Goal: Information Seeking & Learning: Learn about a topic

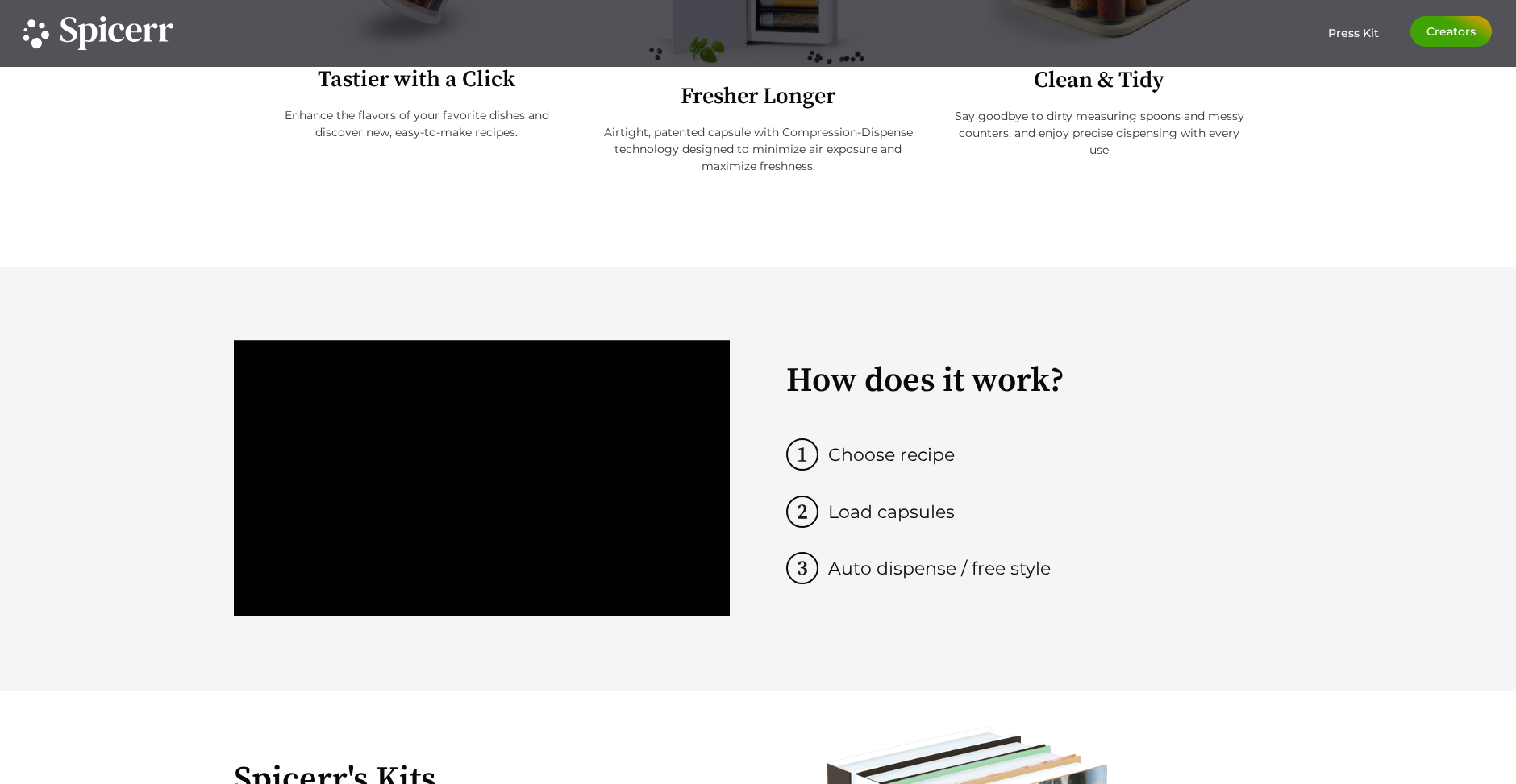
scroll to position [1006, 0]
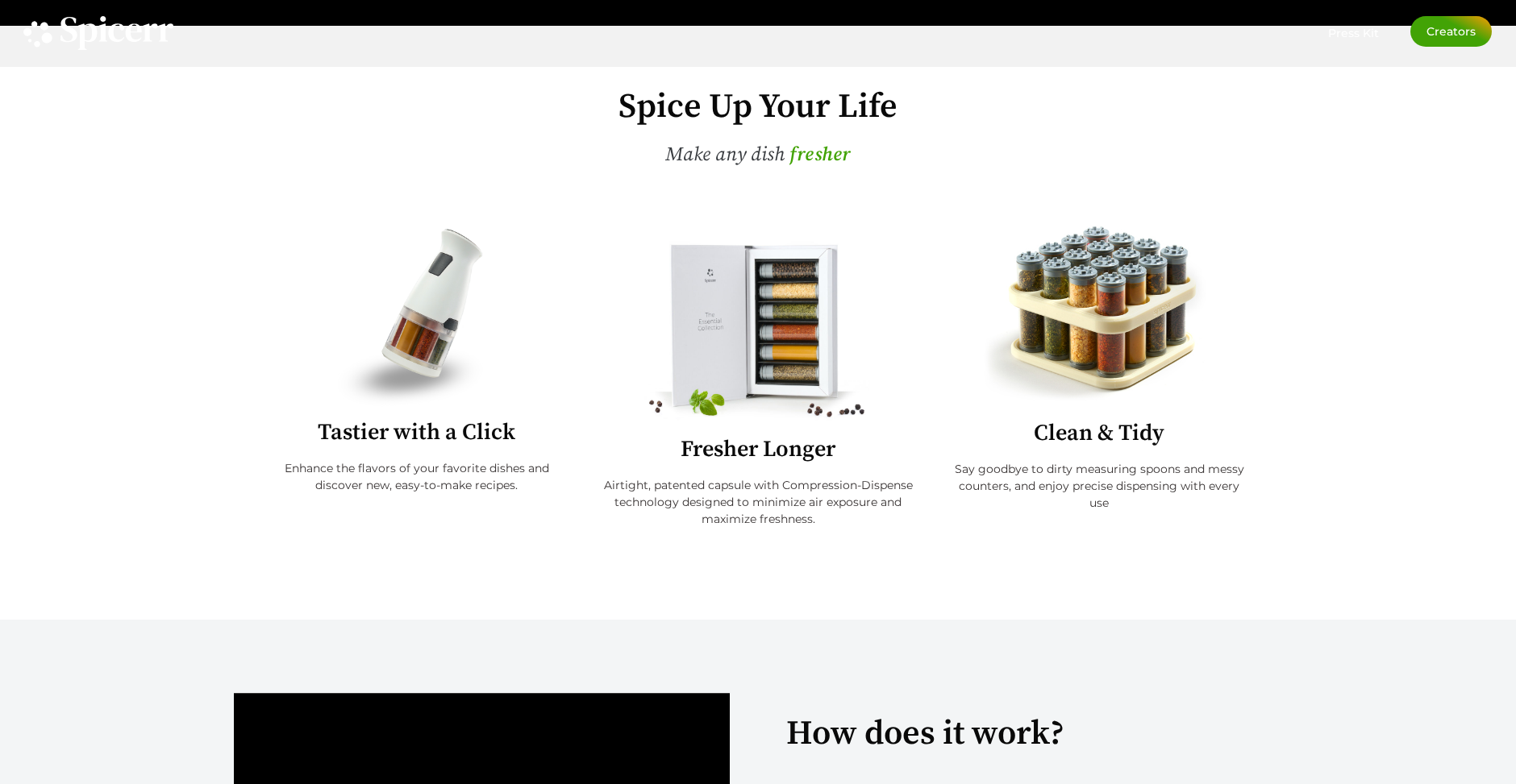
scroll to position [578, 0]
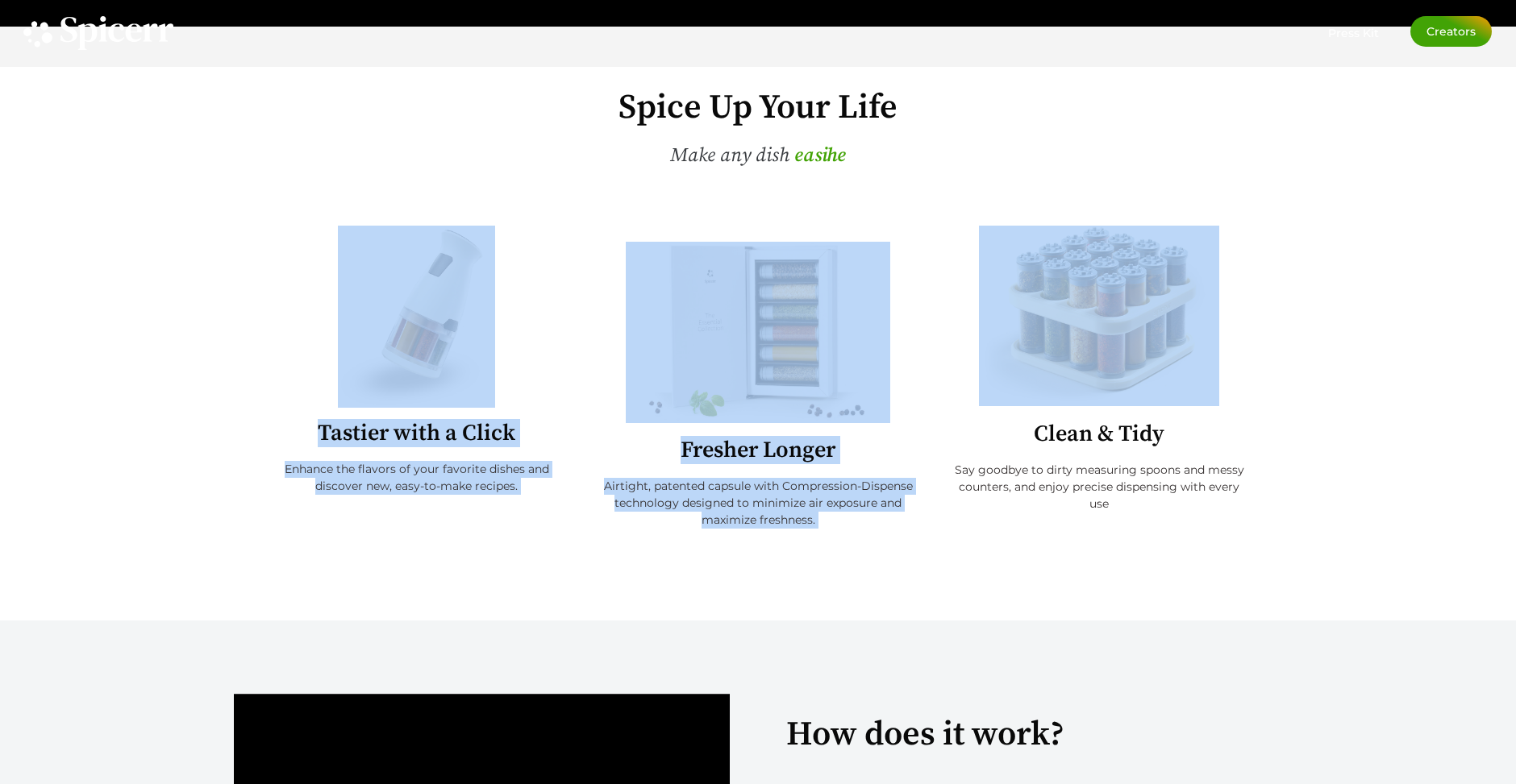
drag, startPoint x: 1323, startPoint y: 370, endPoint x: 282, endPoint y: 244, distance: 1048.6
click at [284, 250] on div "[DOMAIN_NAME] [DOMAIN_NAME] [PERSON_NAME][DOMAIN_NAME] Spice Up Your Life Make …" at bounding box center [758, 323] width 1516 height 594
click at [281, 239] on div at bounding box center [417, 316] width 302 height 182
click at [287, 234] on div at bounding box center [417, 316] width 302 height 182
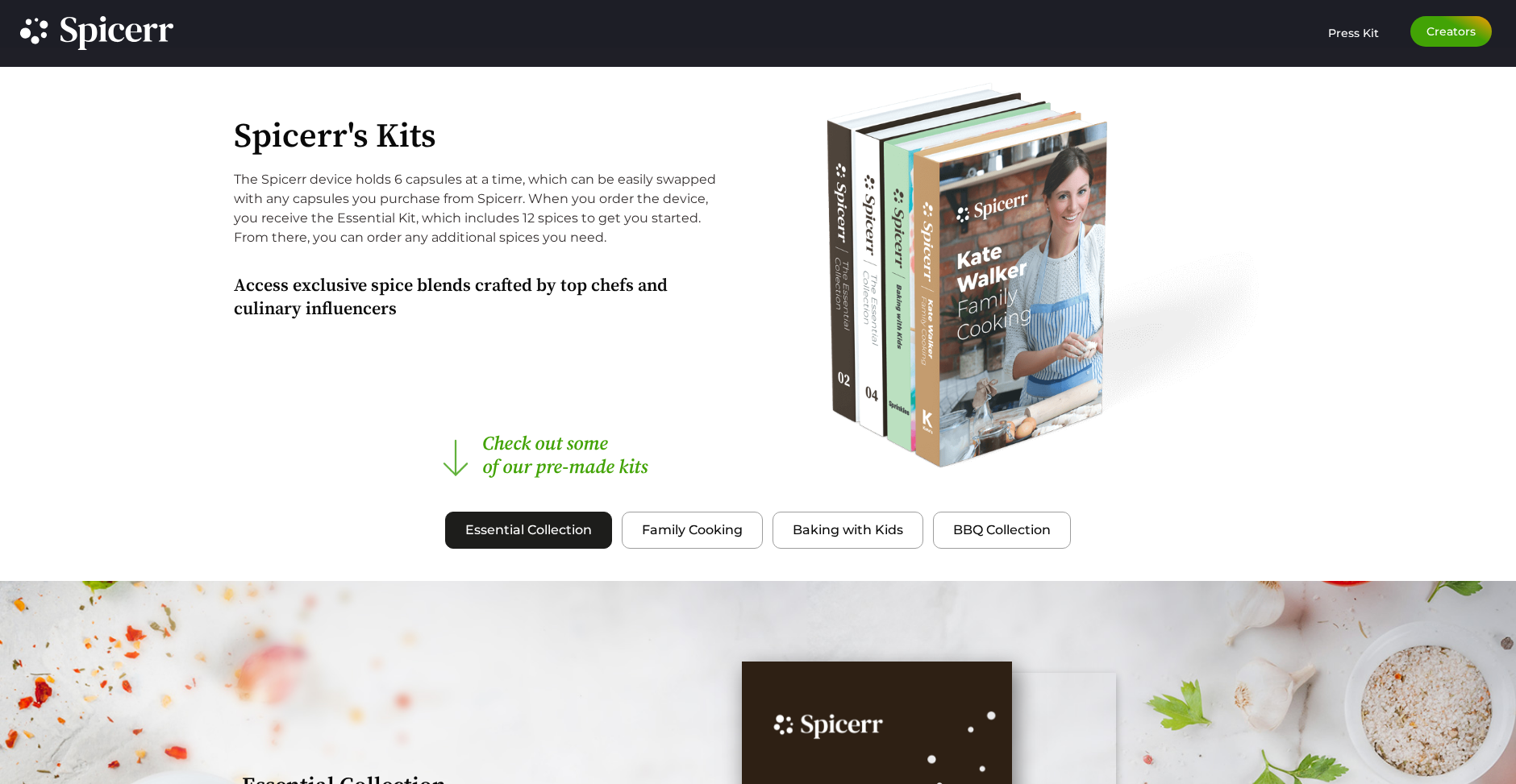
scroll to position [1576, 0]
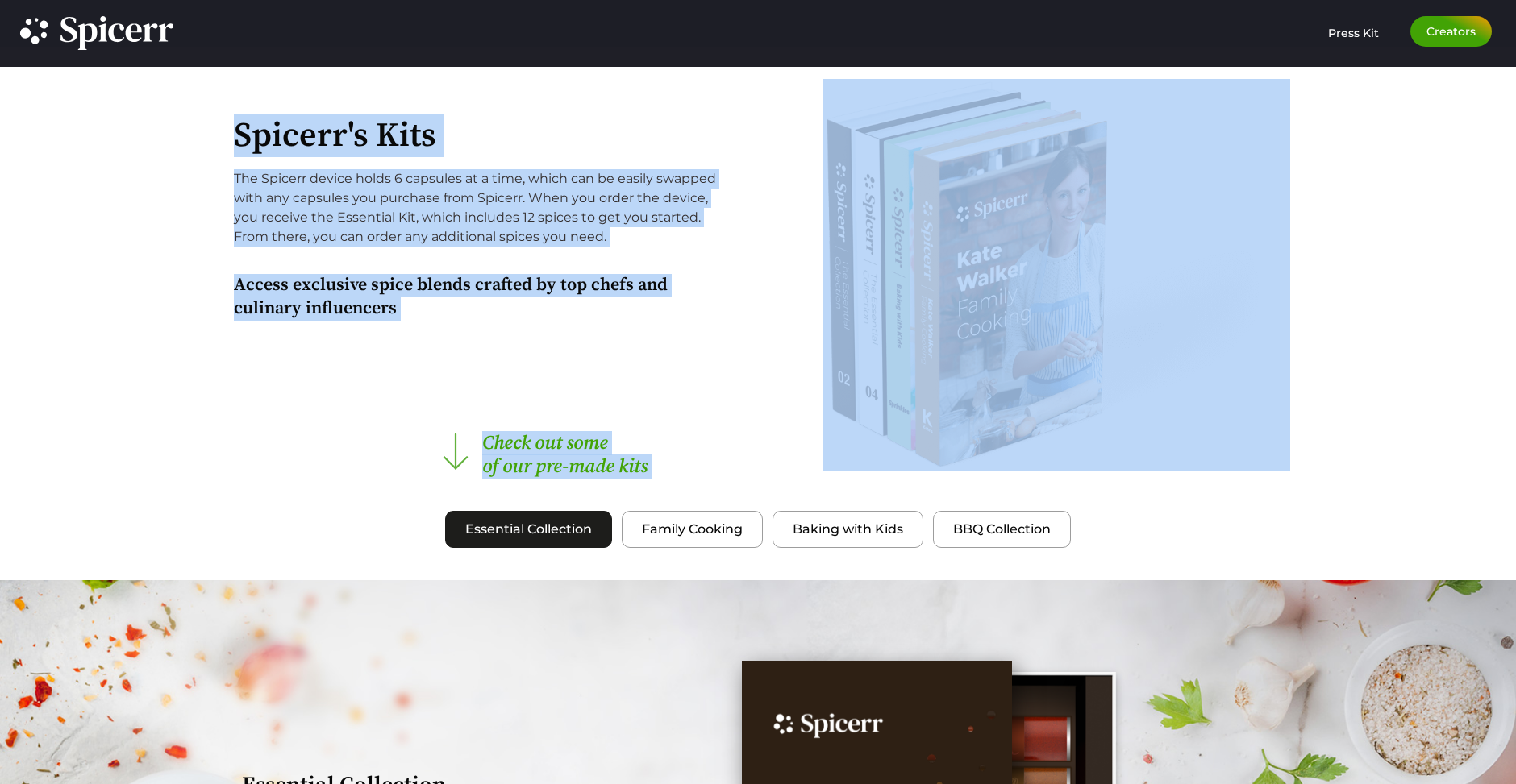
drag, startPoint x: 220, startPoint y: 125, endPoint x: 437, endPoint y: 522, distance: 452.4
click at [409, 456] on icon at bounding box center [455, 448] width 97 height 97
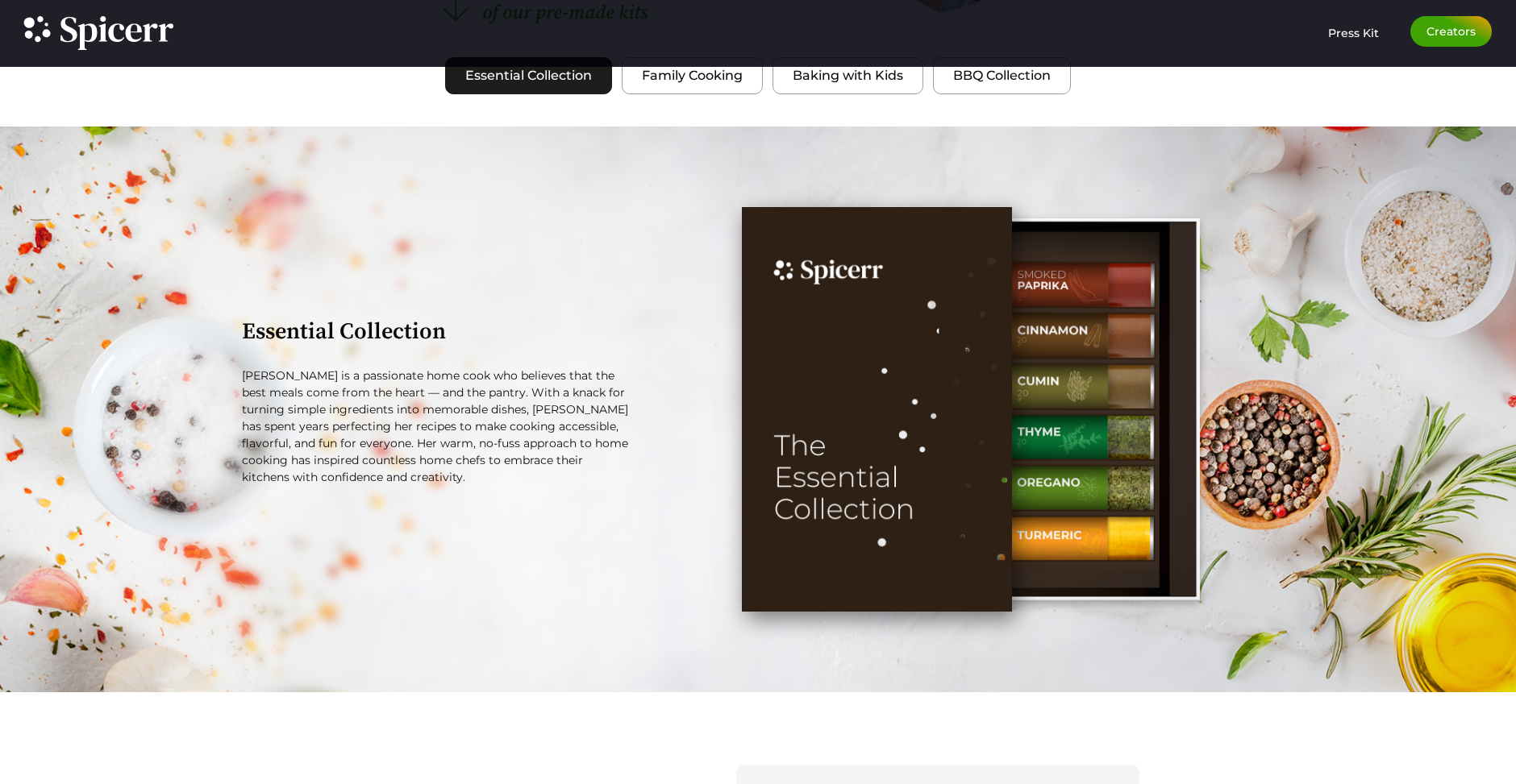
scroll to position [2196, 0]
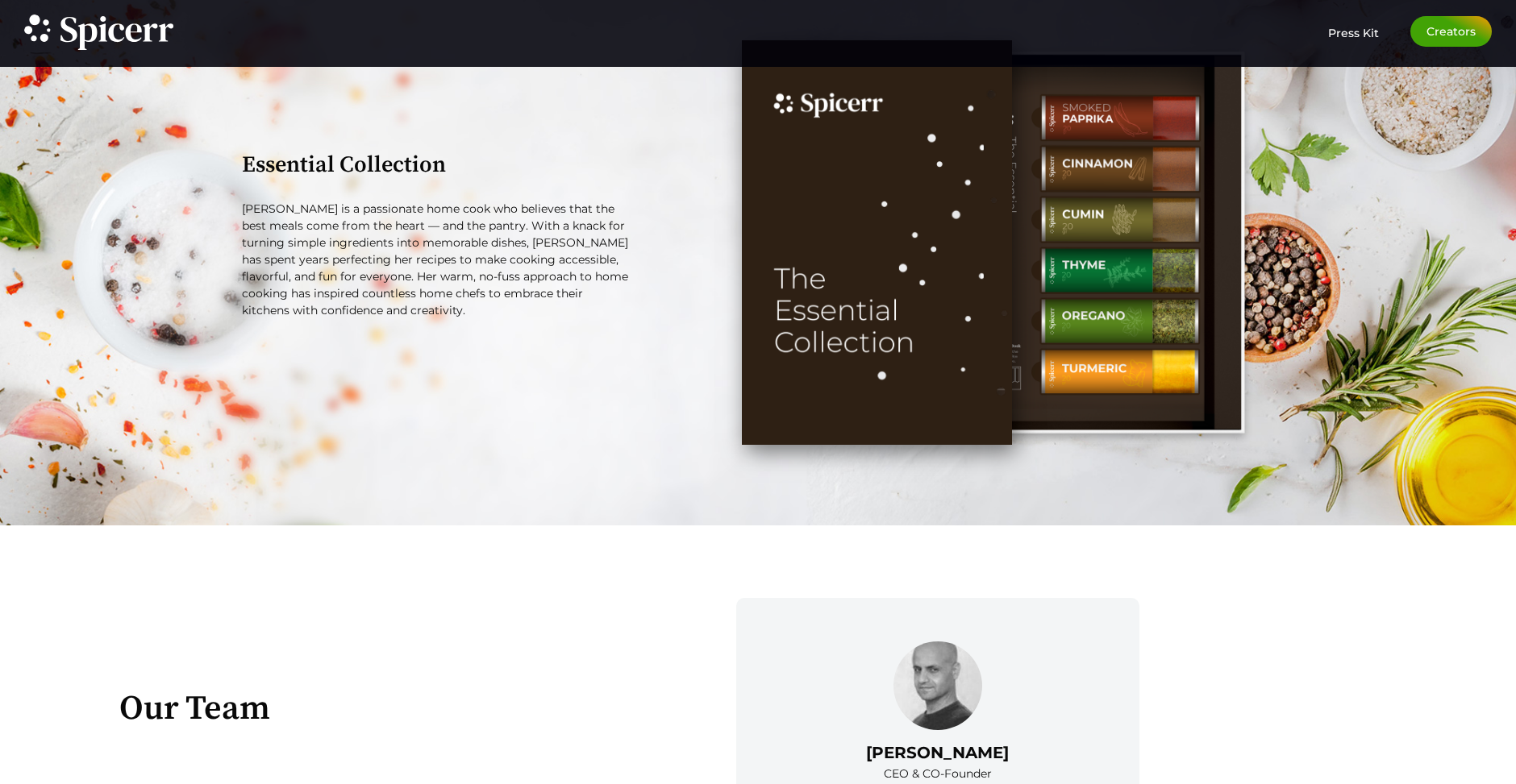
click at [403, 395] on div "Essential Collection [PERSON_NAME] is a passionate home cook who believes that …" at bounding box center [437, 242] width 406 height 420
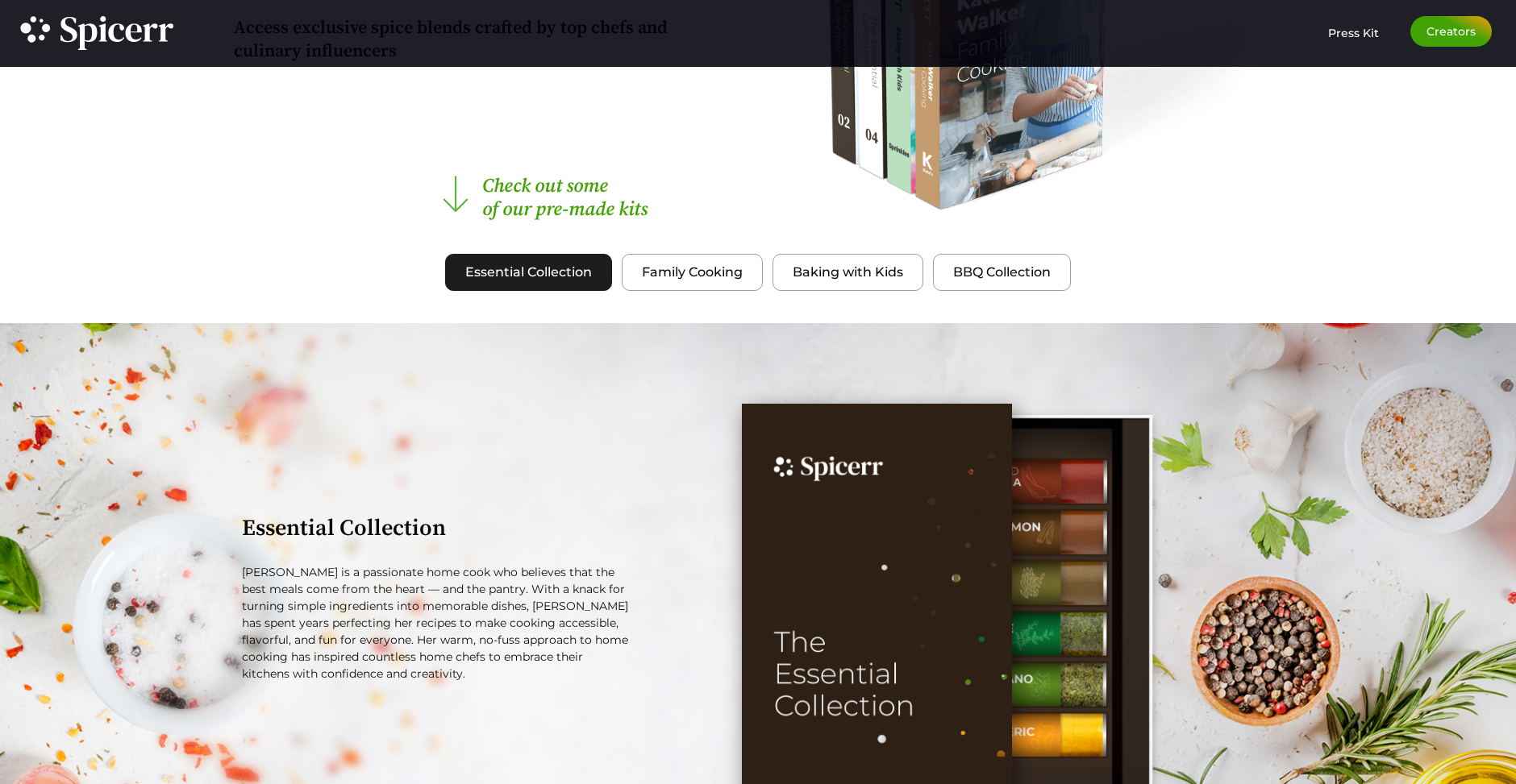
scroll to position [1478, 0]
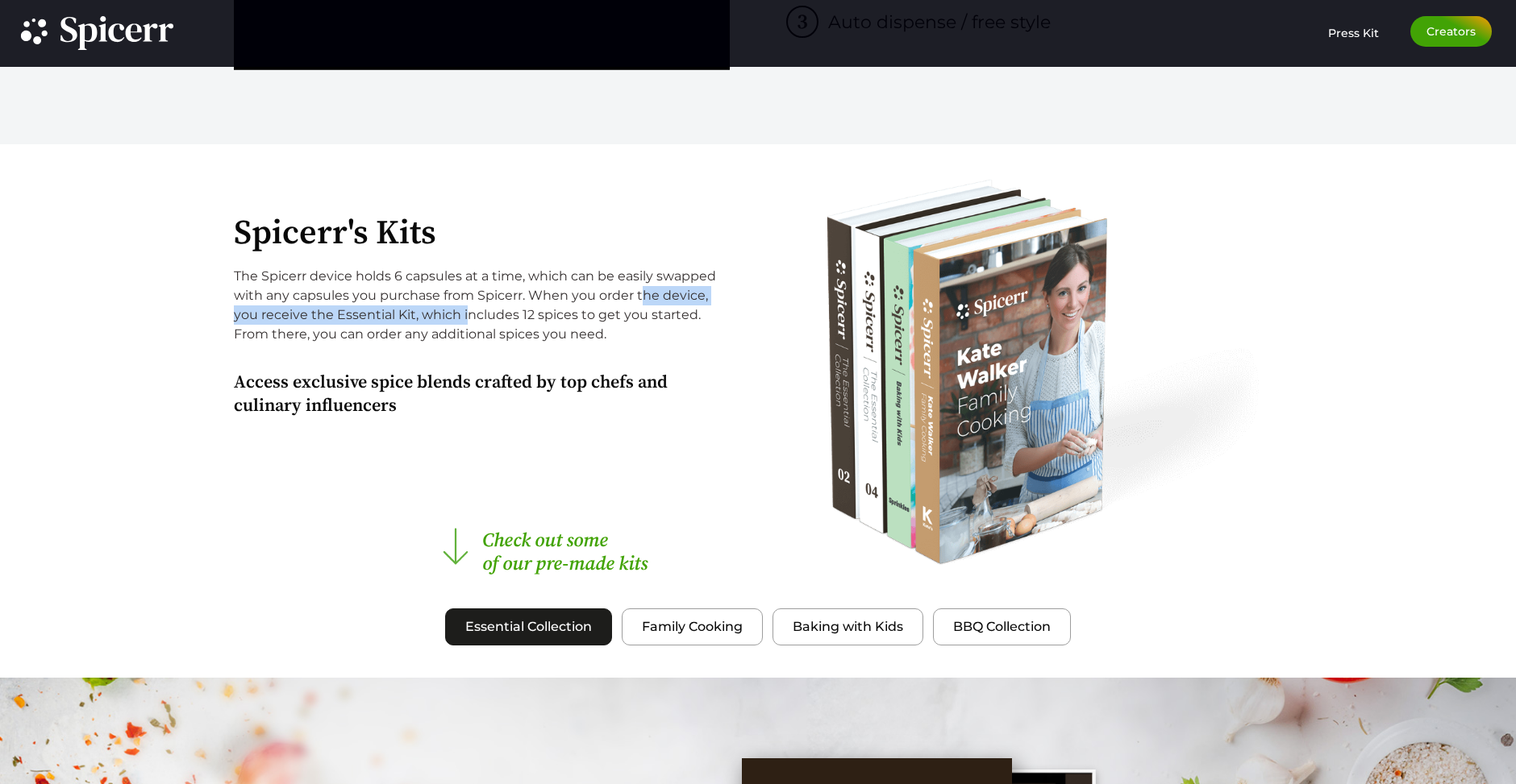
drag, startPoint x: 589, startPoint y: 295, endPoint x: 458, endPoint y: 317, distance: 132.8
click at [458, 317] on p "The Spicerr device holds 6 capsules at a time, which can be easily swapped with…" at bounding box center [484, 305] width 500 height 77
click at [470, 314] on p "The Spicerr device holds 6 capsules at a time, which can be easily swapped with…" at bounding box center [484, 305] width 500 height 77
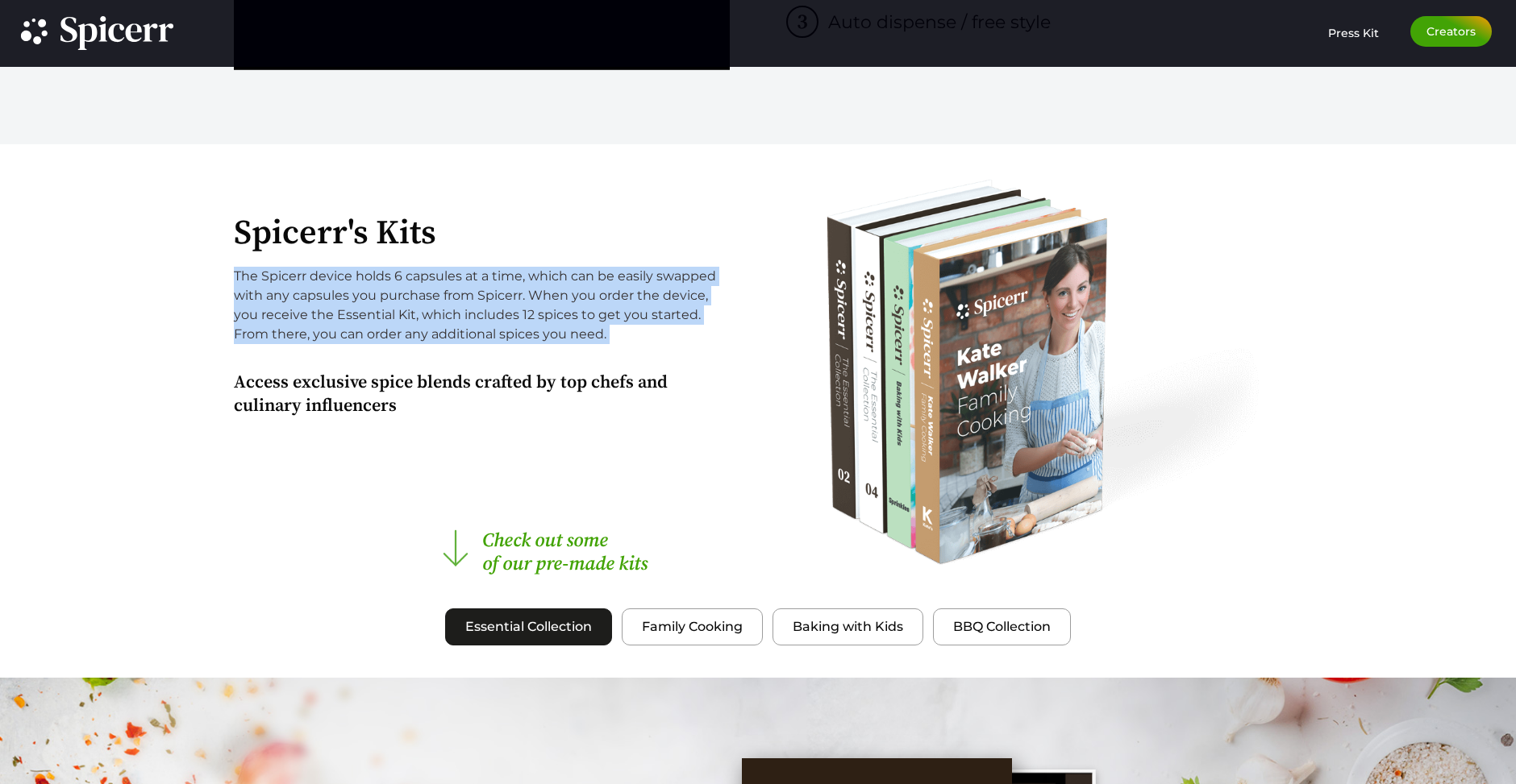
click at [470, 314] on p "The Spicerr device holds 6 capsules at a time, which can be easily swapped with…" at bounding box center [484, 305] width 500 height 77
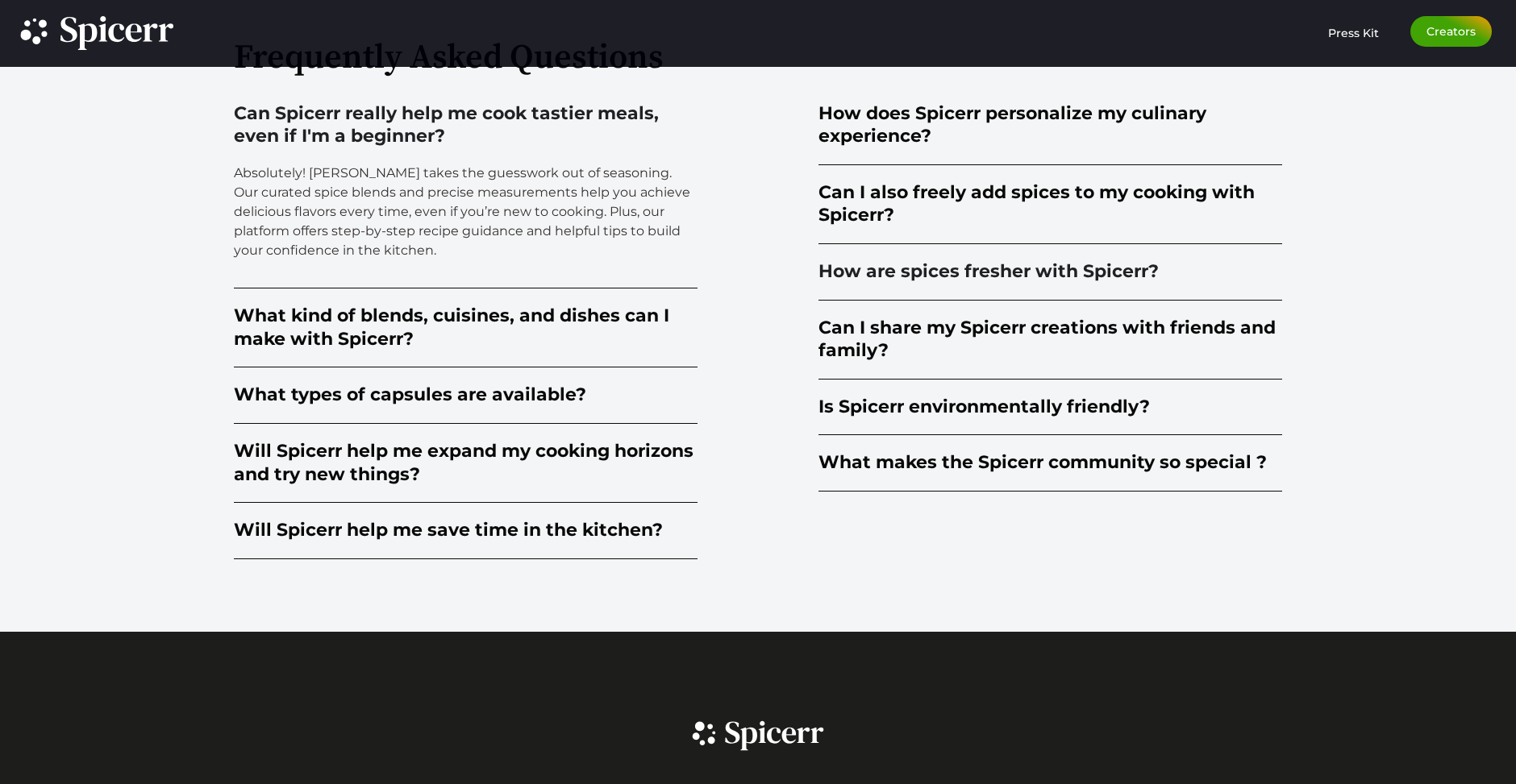
scroll to position [4226, 0]
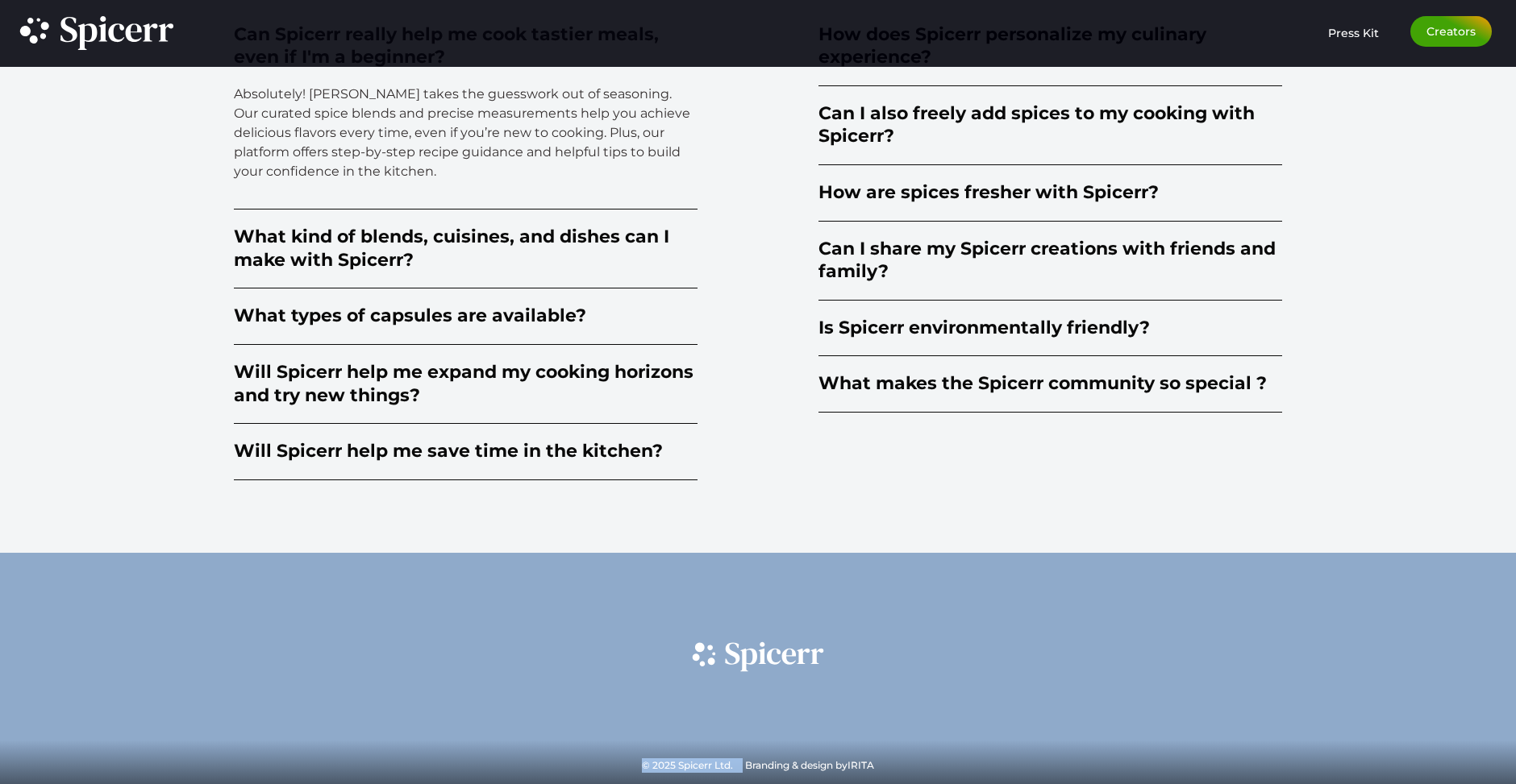
drag, startPoint x: 1011, startPoint y: 711, endPoint x: 738, endPoint y: 755, distance: 276.5
click at [741, 764] on div "Email JOIN ****** © 2025 Spicerr Ltd. Branding & design by IRITA" at bounding box center [758, 668] width 1516 height 231
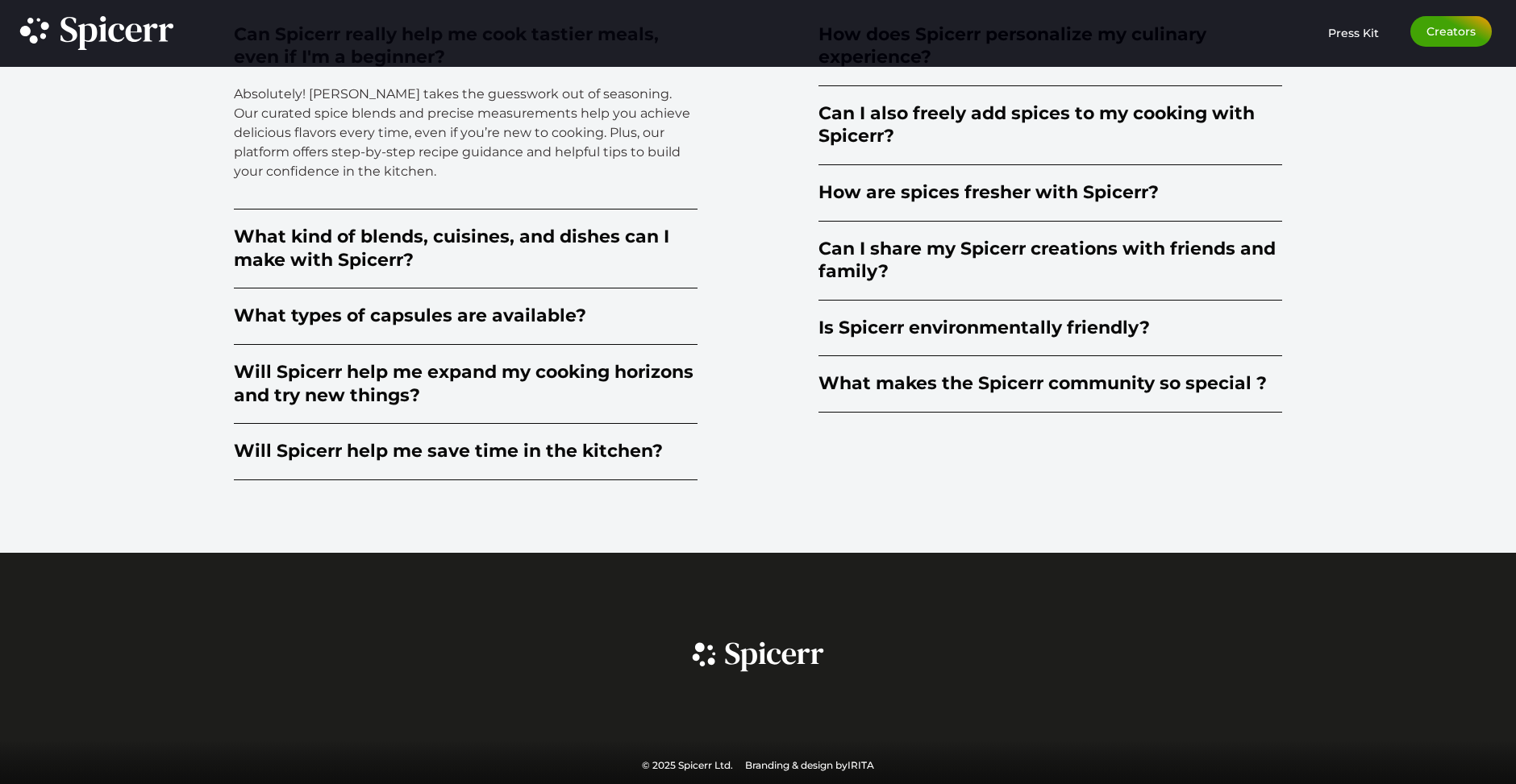
click at [738, 754] on div "Email JOIN ****** © 2025 Spicerr Ltd. Branding & design by IRITA" at bounding box center [758, 668] width 1516 height 231
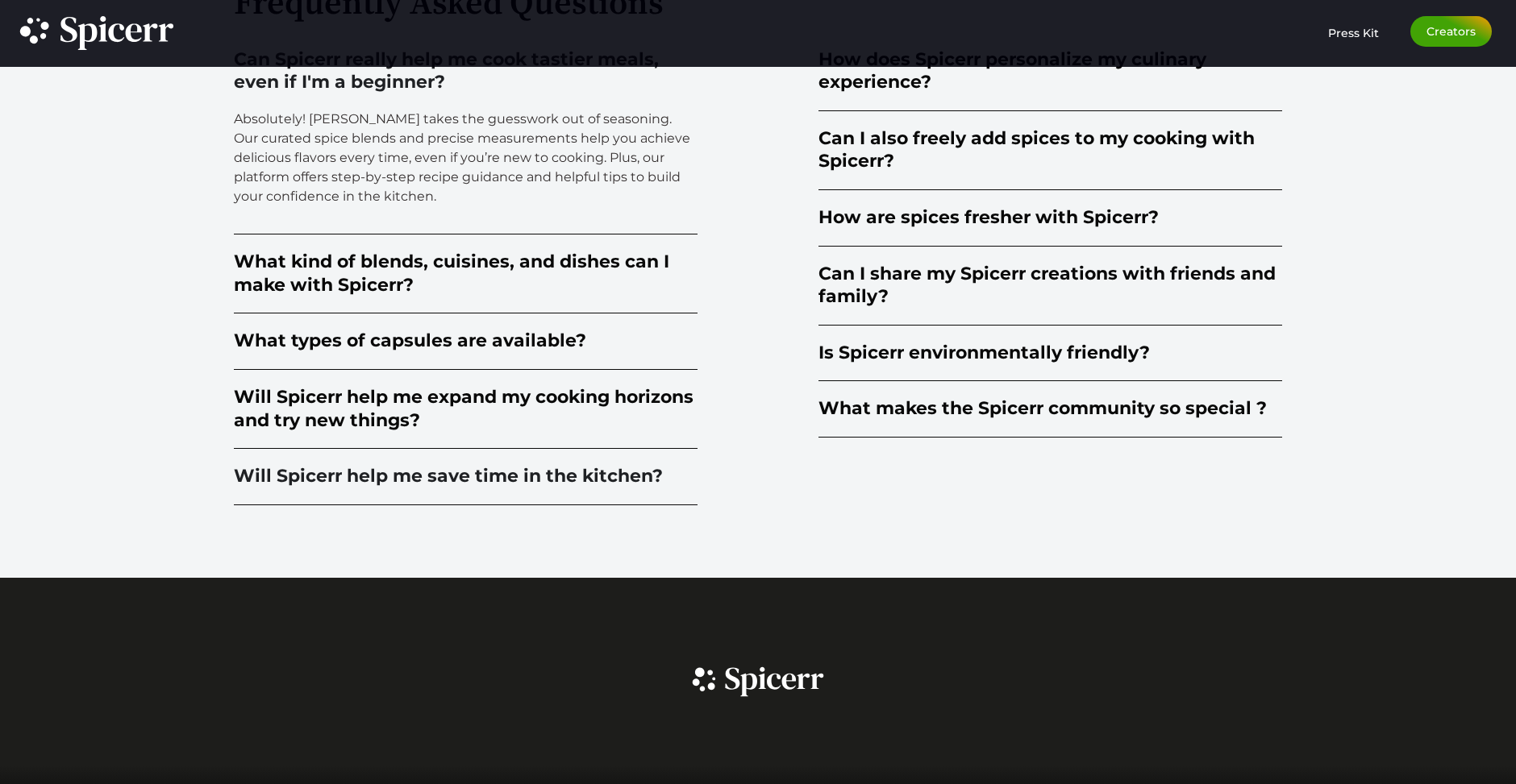
scroll to position [4161, 0]
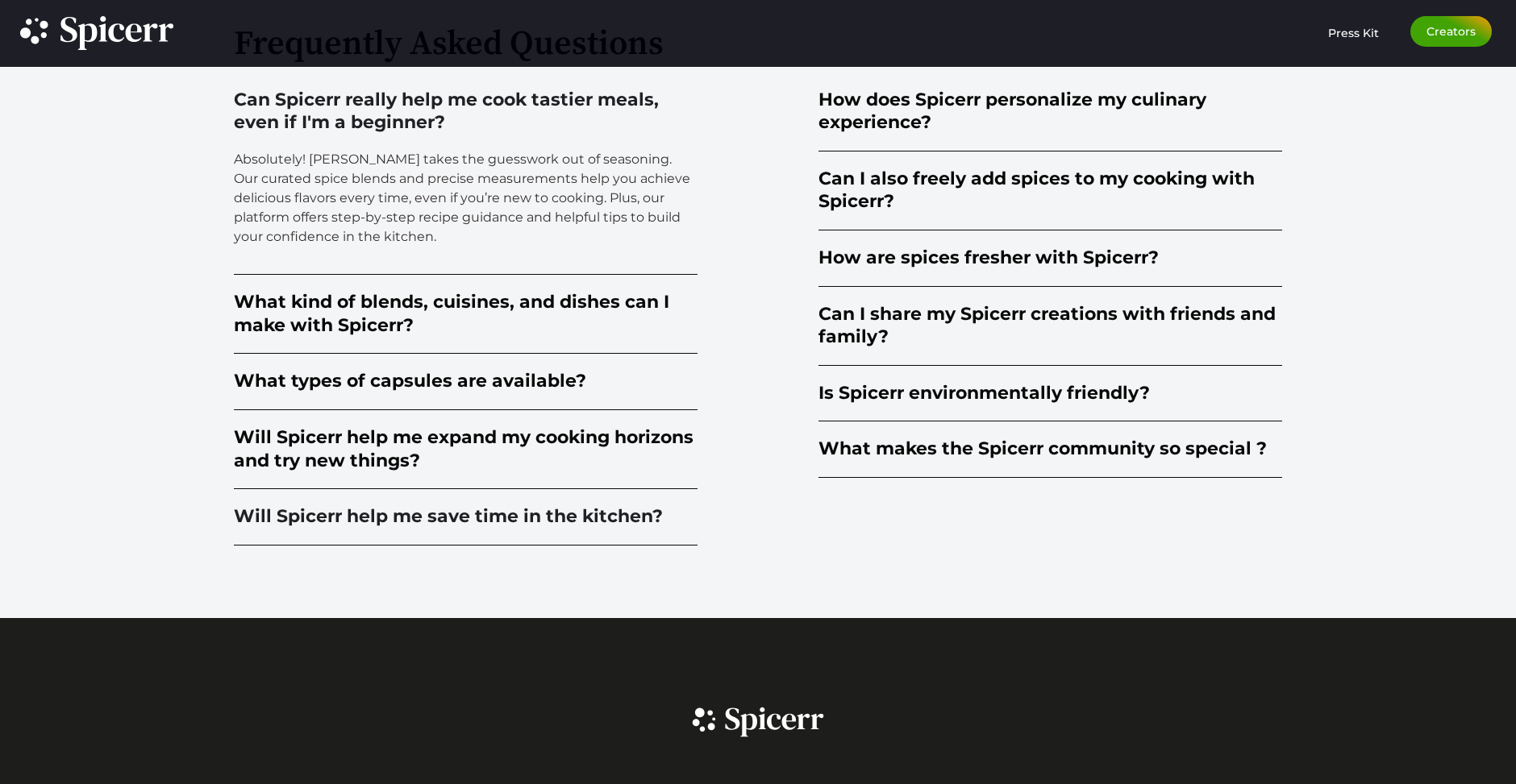
click at [470, 534] on summary "Will Spicerr help me save time in the kitchen?" at bounding box center [466, 517] width 464 height 57
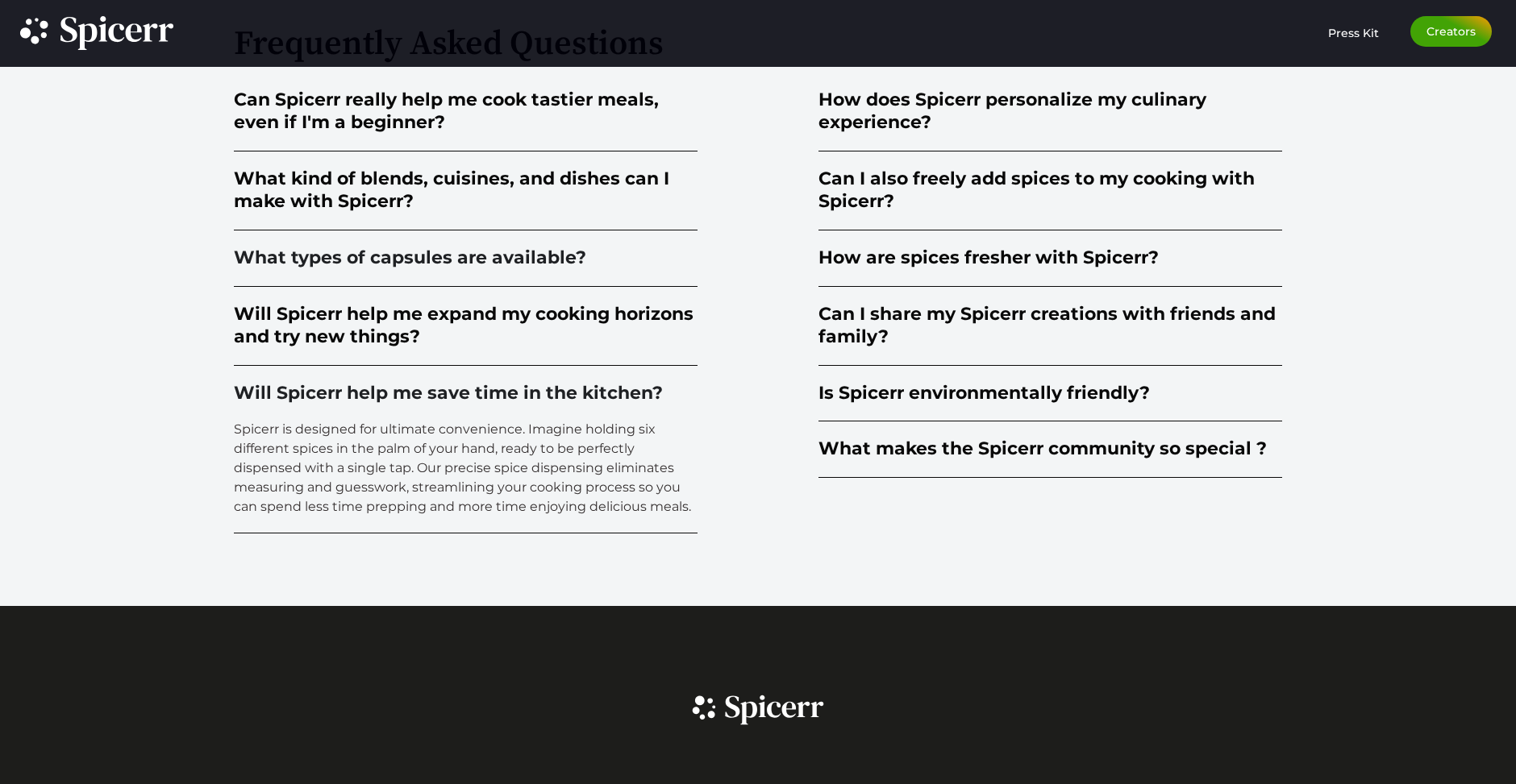
click at [476, 281] on summary "What types of capsules are available?" at bounding box center [466, 259] width 464 height 57
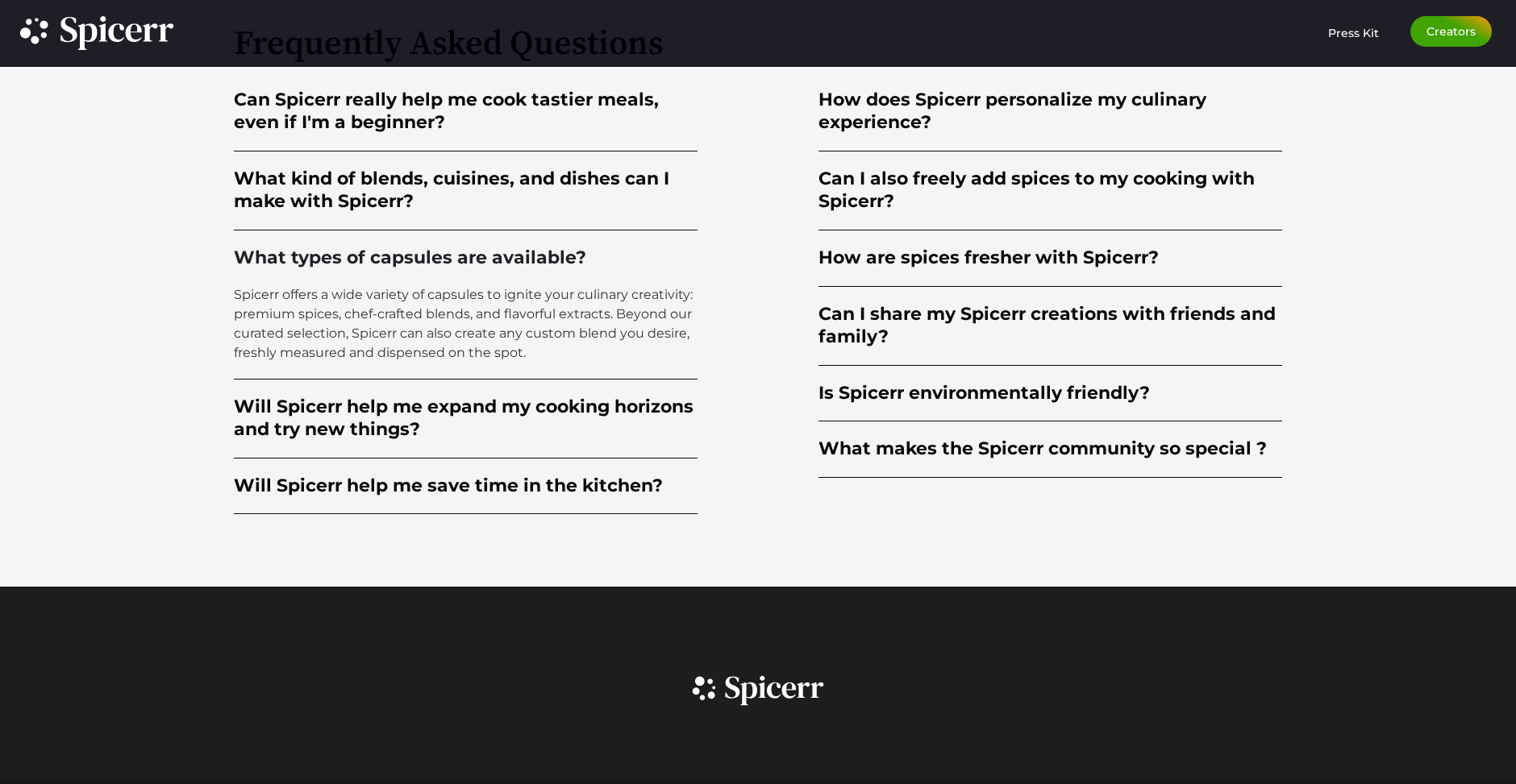
click at [374, 237] on summary "What types of capsules are available?" at bounding box center [466, 259] width 464 height 57
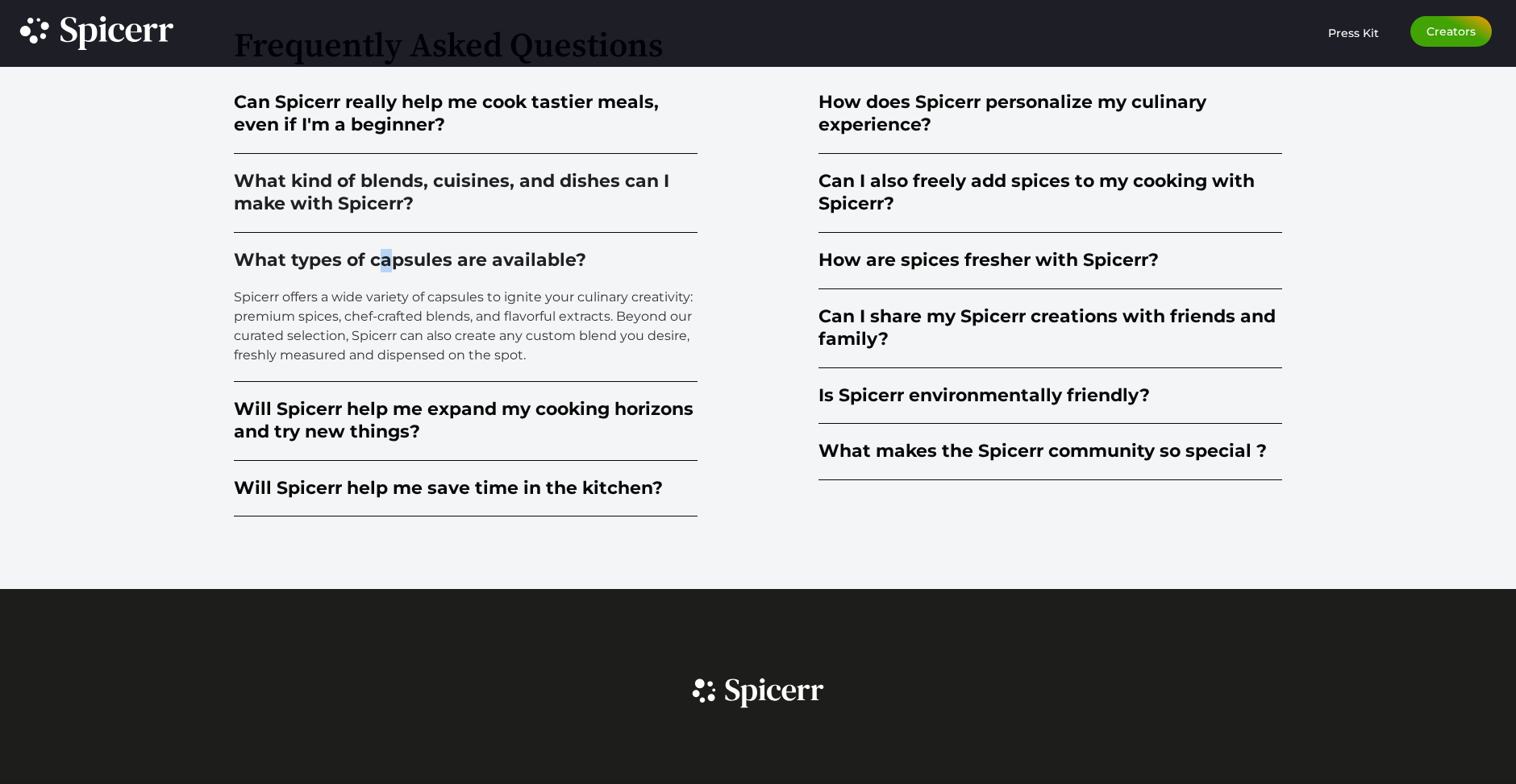
click at [404, 166] on summary "What kind of blends, cuisines, and dishes can I make with Spicerr?" at bounding box center [466, 193] width 464 height 79
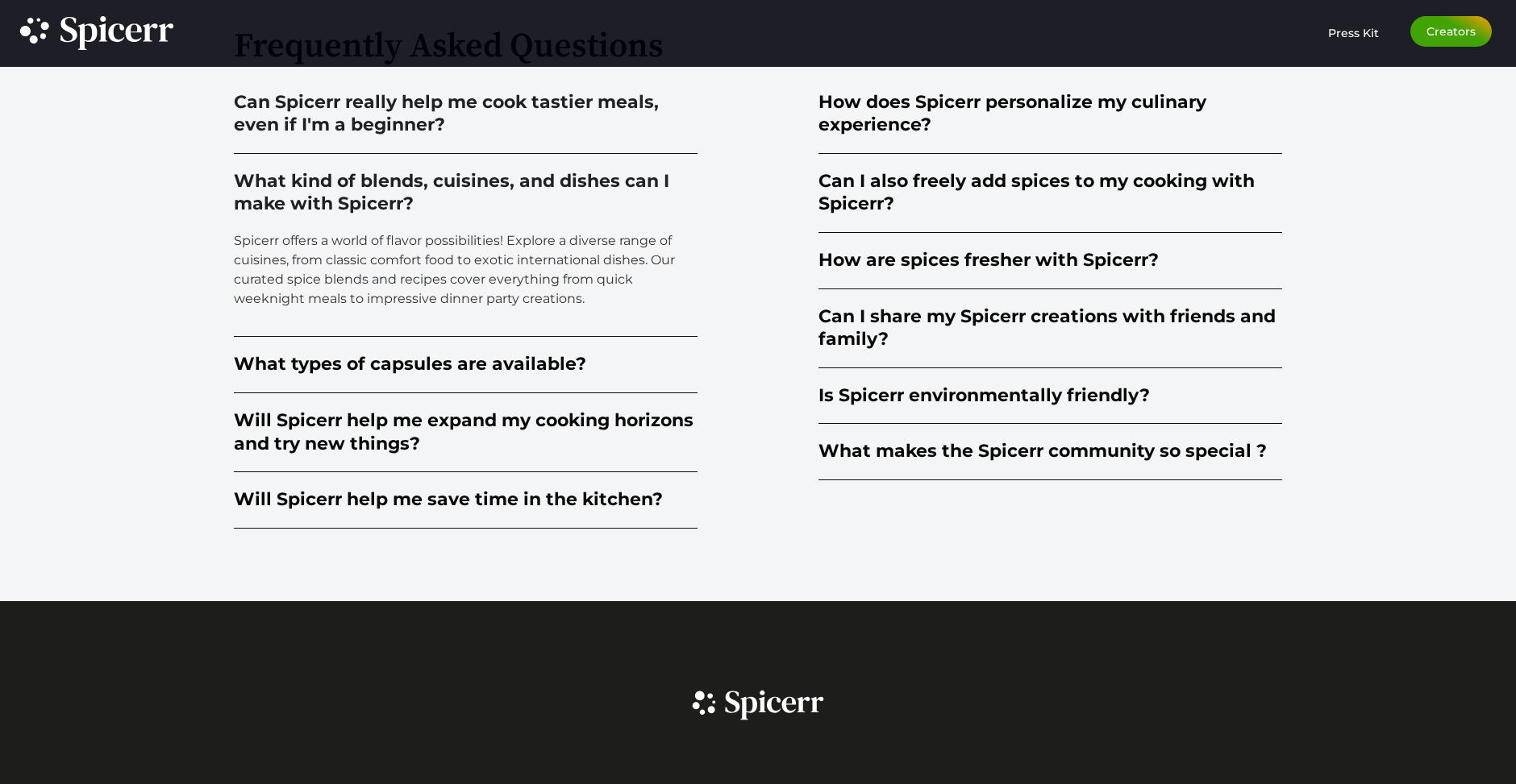
drag, startPoint x: 466, startPoint y: 114, endPoint x: 466, endPoint y: 153, distance: 39.0
click at [467, 114] on div "Can Spicerr really help me cook tastier meals, even if I'm a beginner?" at bounding box center [466, 114] width 464 height 46
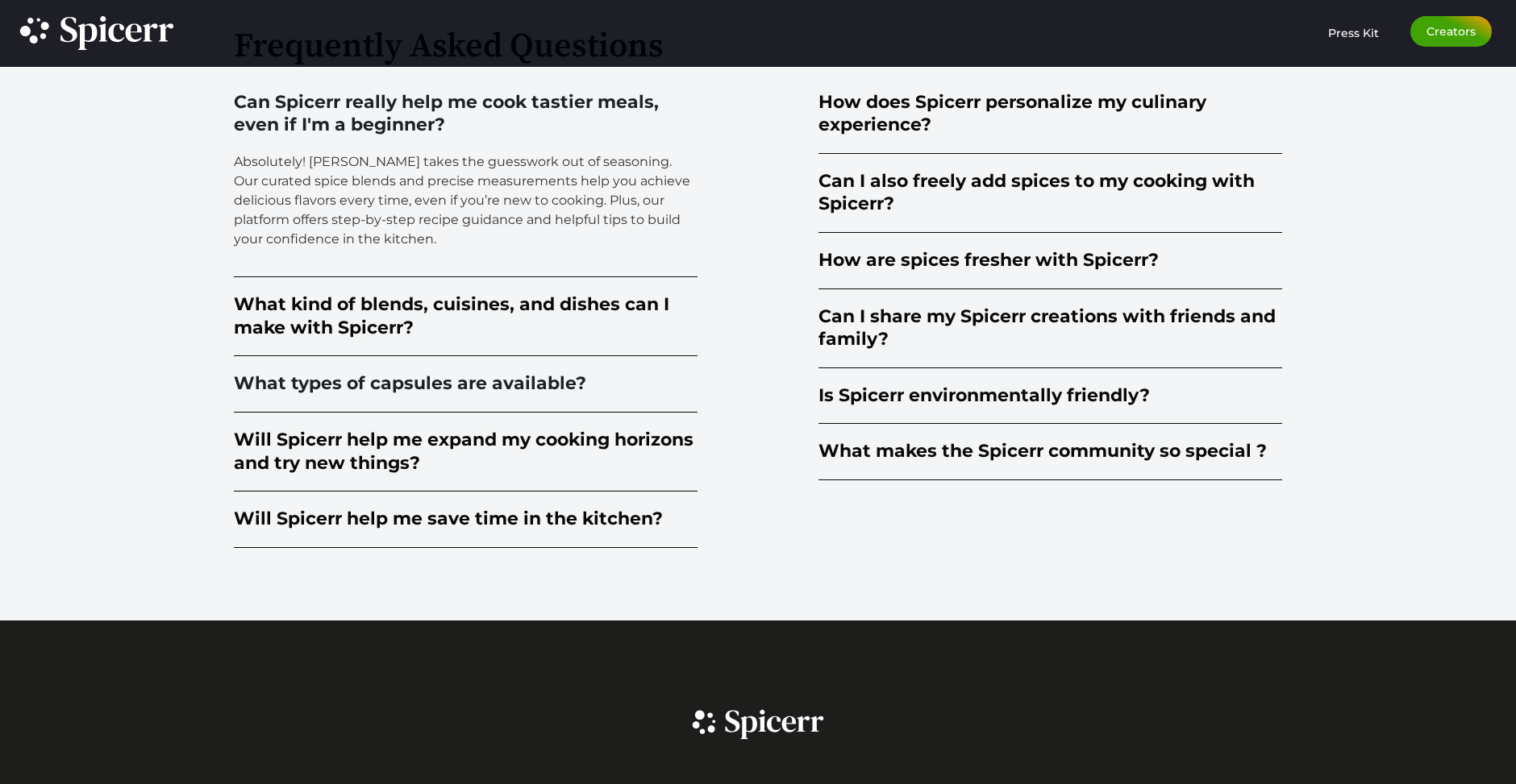
click at [445, 370] on summary "What types of capsules are available?" at bounding box center [466, 384] width 464 height 57
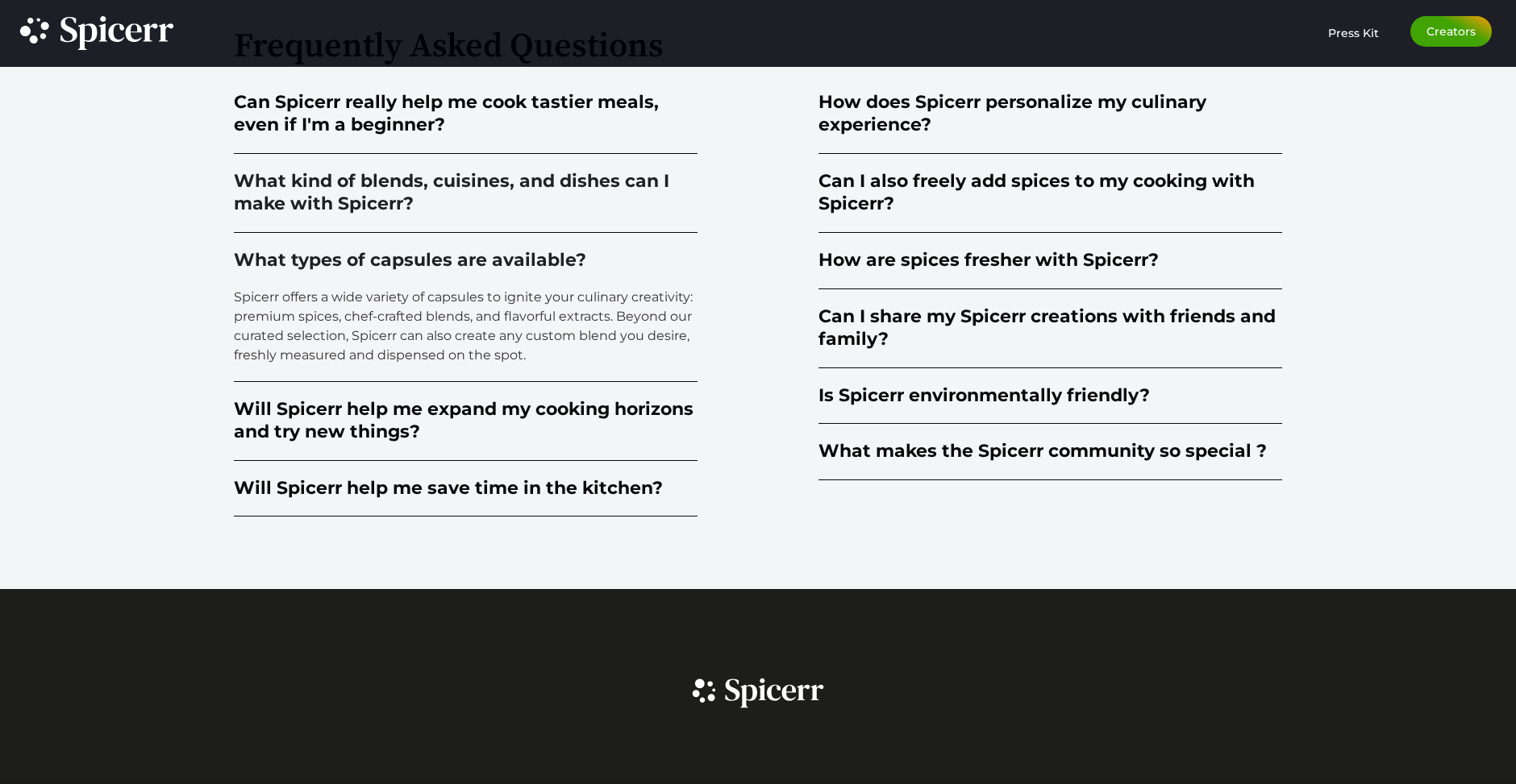
click at [507, 204] on div "What kind of blends, cuisines, and dishes can I make with Spicerr?" at bounding box center [466, 192] width 464 height 46
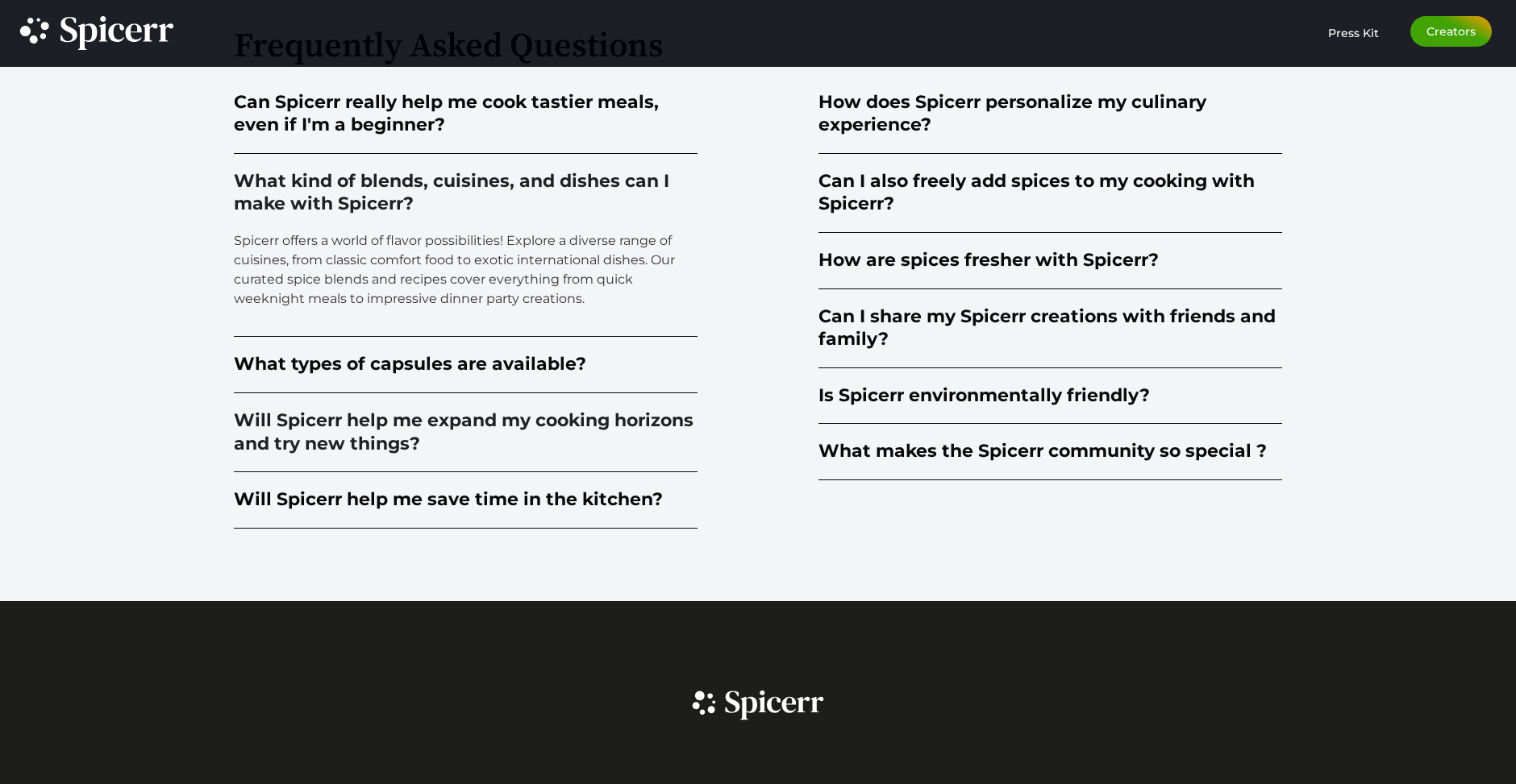
click at [494, 441] on div "Will Spicerr help me expand my cooking horizons and try new things?" at bounding box center [466, 432] width 464 height 46
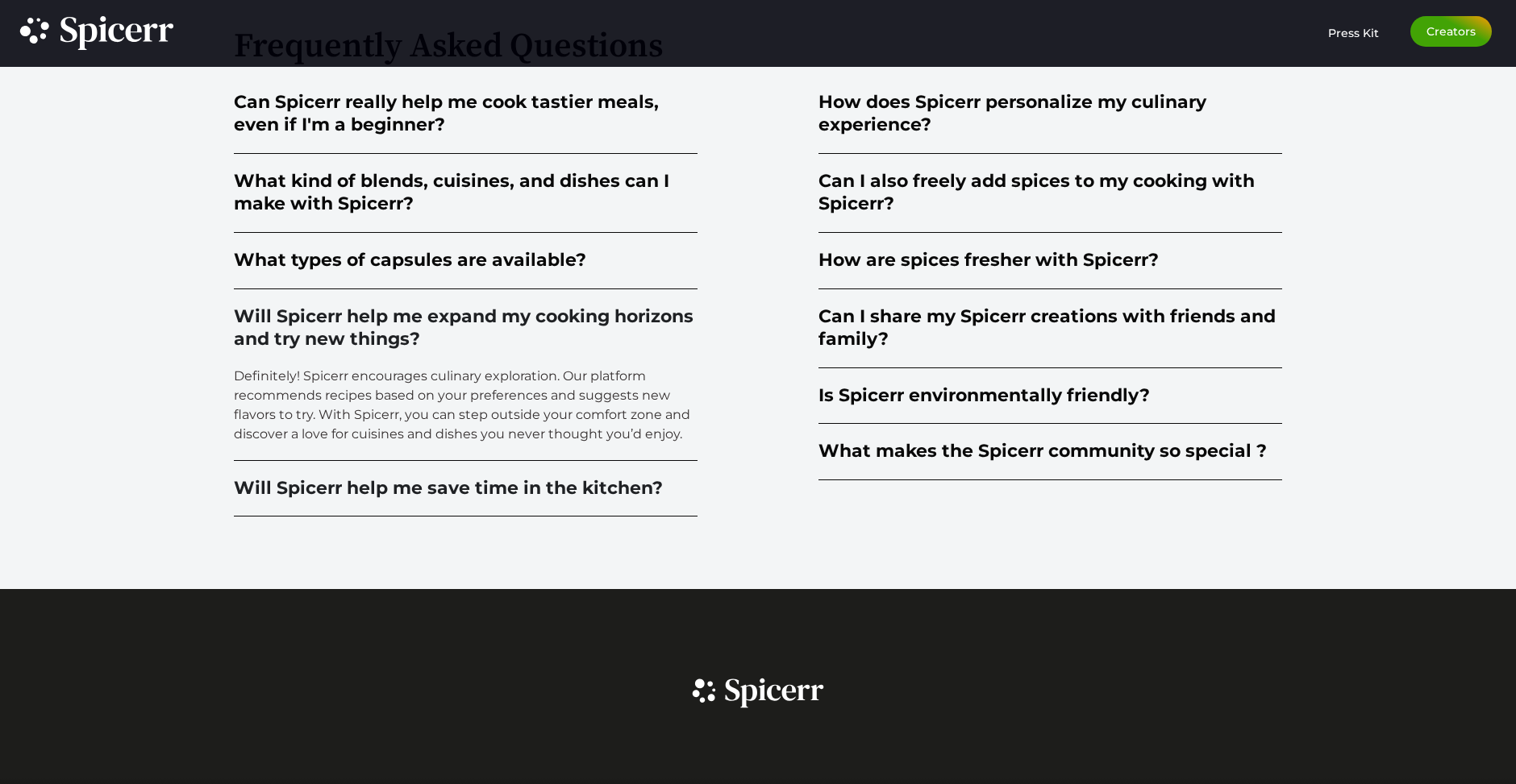
click at [492, 485] on div "Will Spicerr help me save time in the kitchen?" at bounding box center [448, 488] width 429 height 24
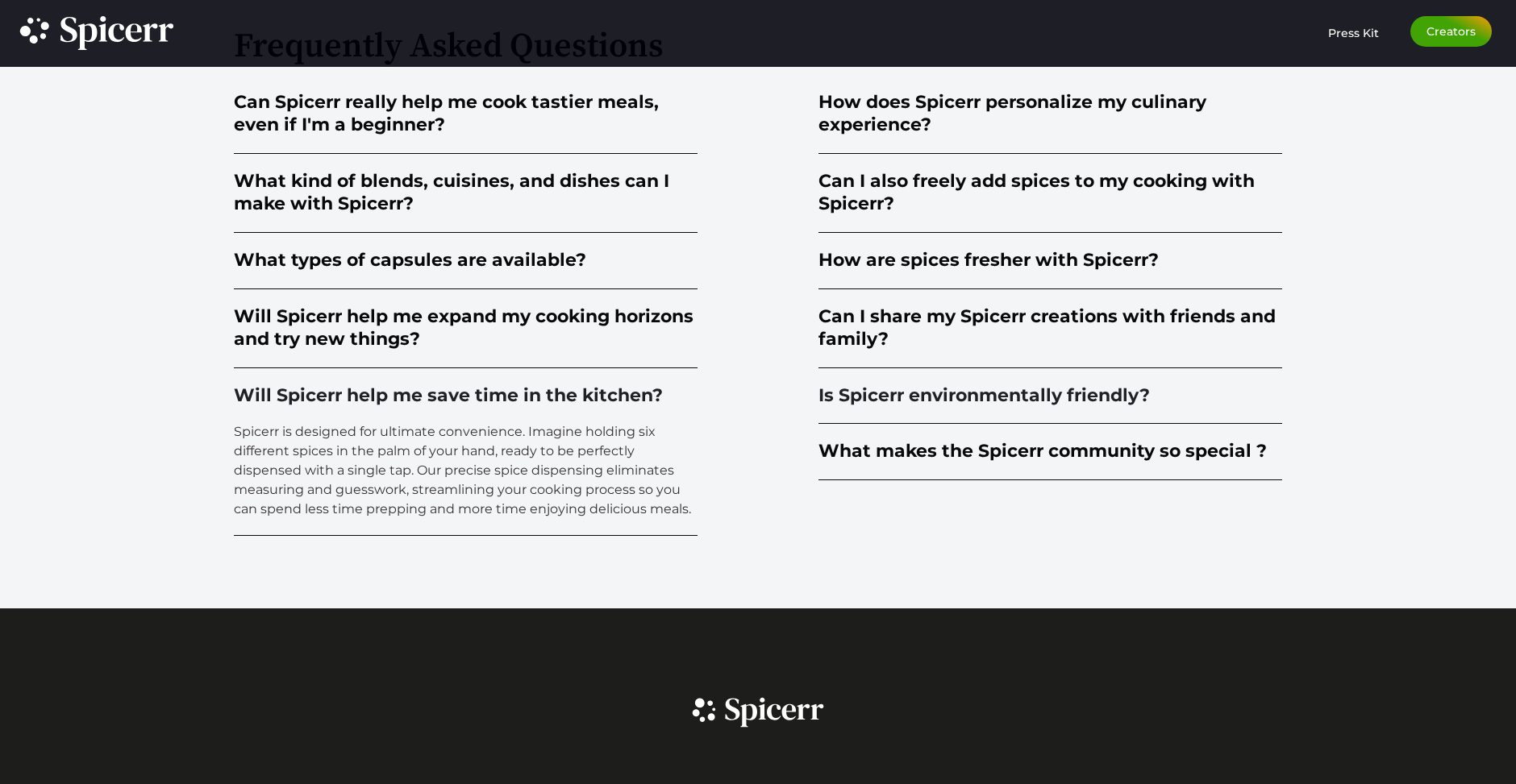
click at [1216, 404] on summary "Is Spicerr environmentally friendly?" at bounding box center [1050, 397] width 464 height 57
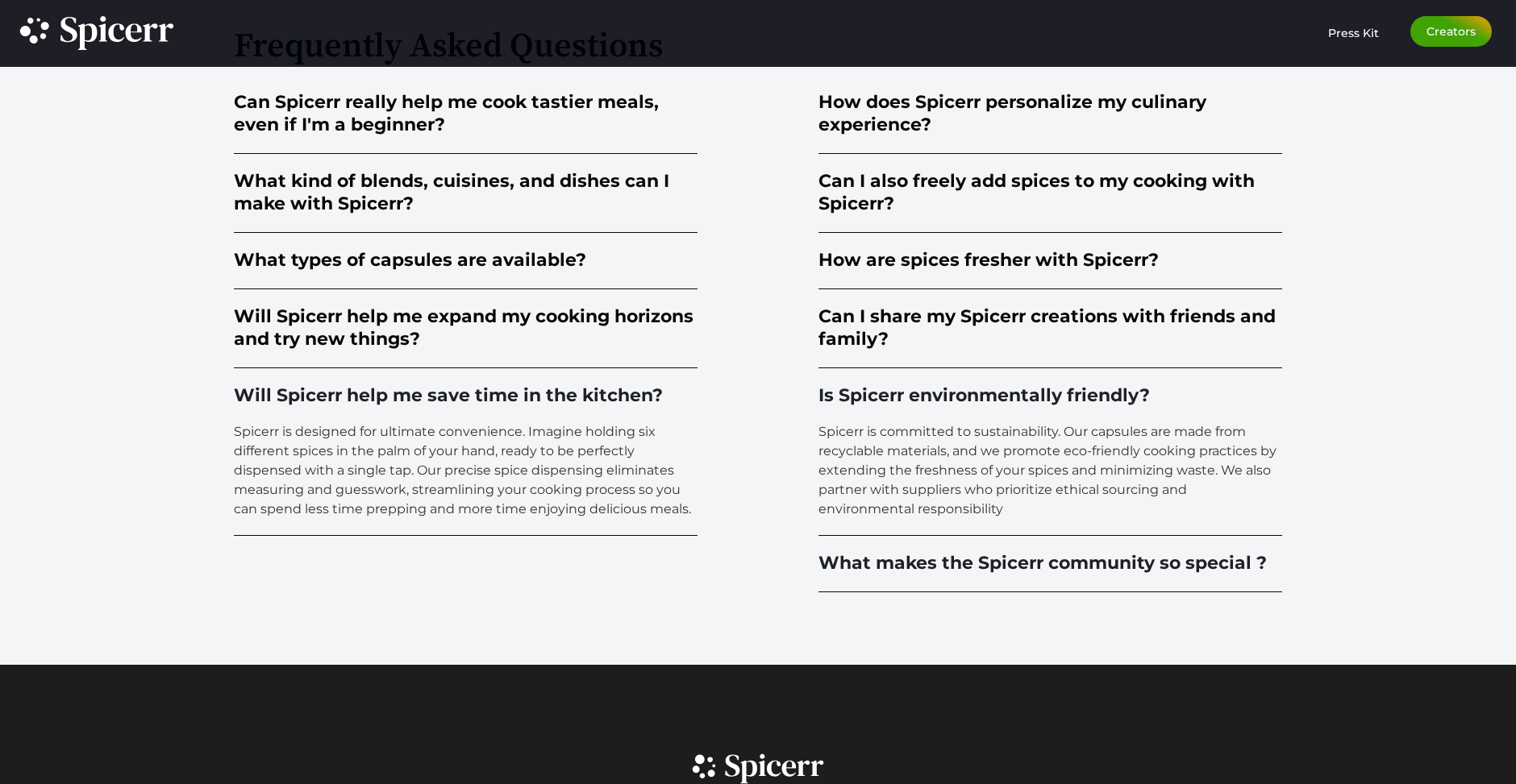
click at [1016, 550] on summary "What makes the Spicerr community so special ?" at bounding box center [1050, 564] width 464 height 57
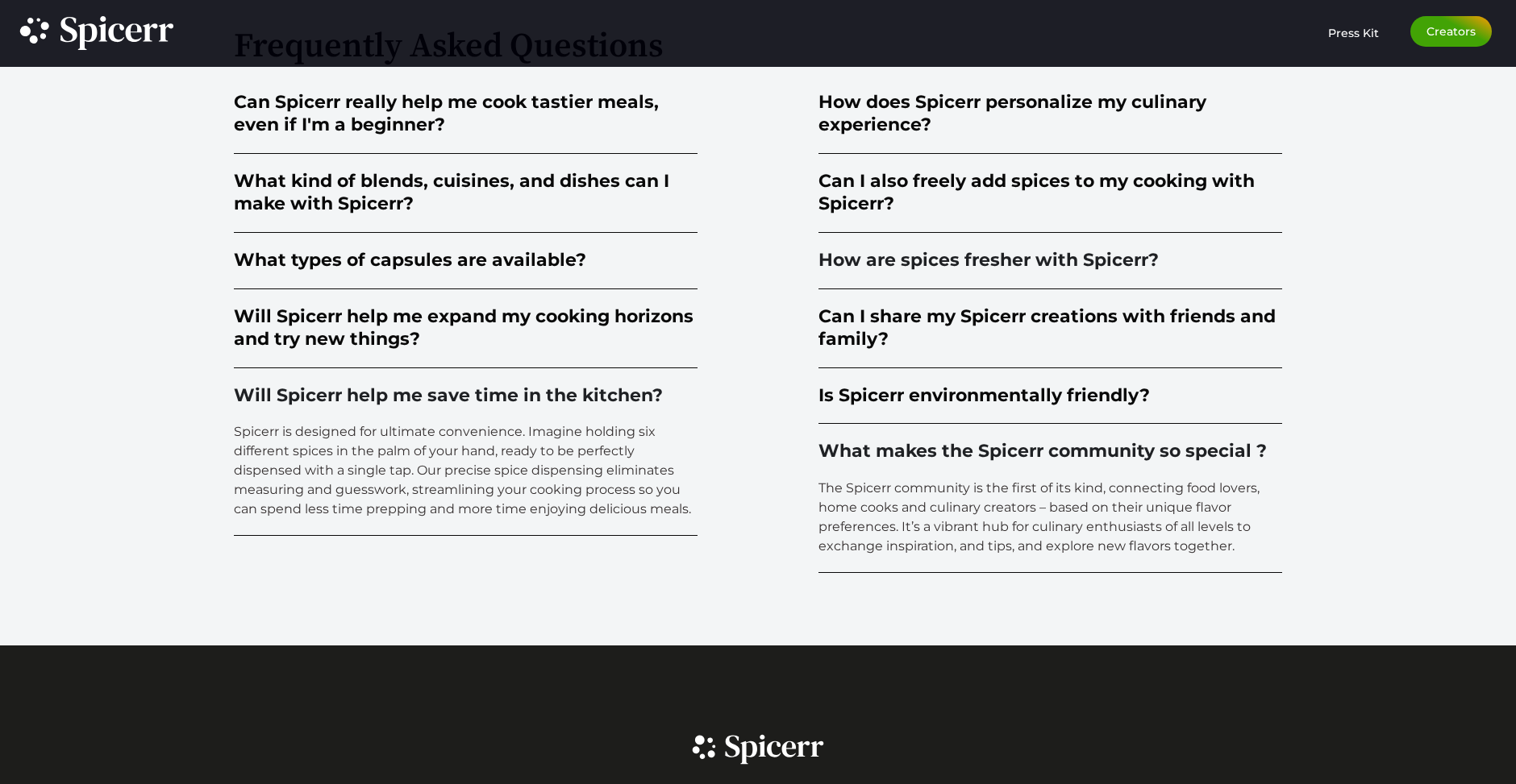
click at [991, 283] on summary "How are spices fresher with Spicerr?" at bounding box center [1050, 261] width 464 height 57
drag, startPoint x: 977, startPoint y: 185, endPoint x: 976, endPoint y: 173, distance: 12.0
click at [977, 181] on div "Can I also freely add spices to my cooking with Spicerr?" at bounding box center [1050, 192] width 464 height 46
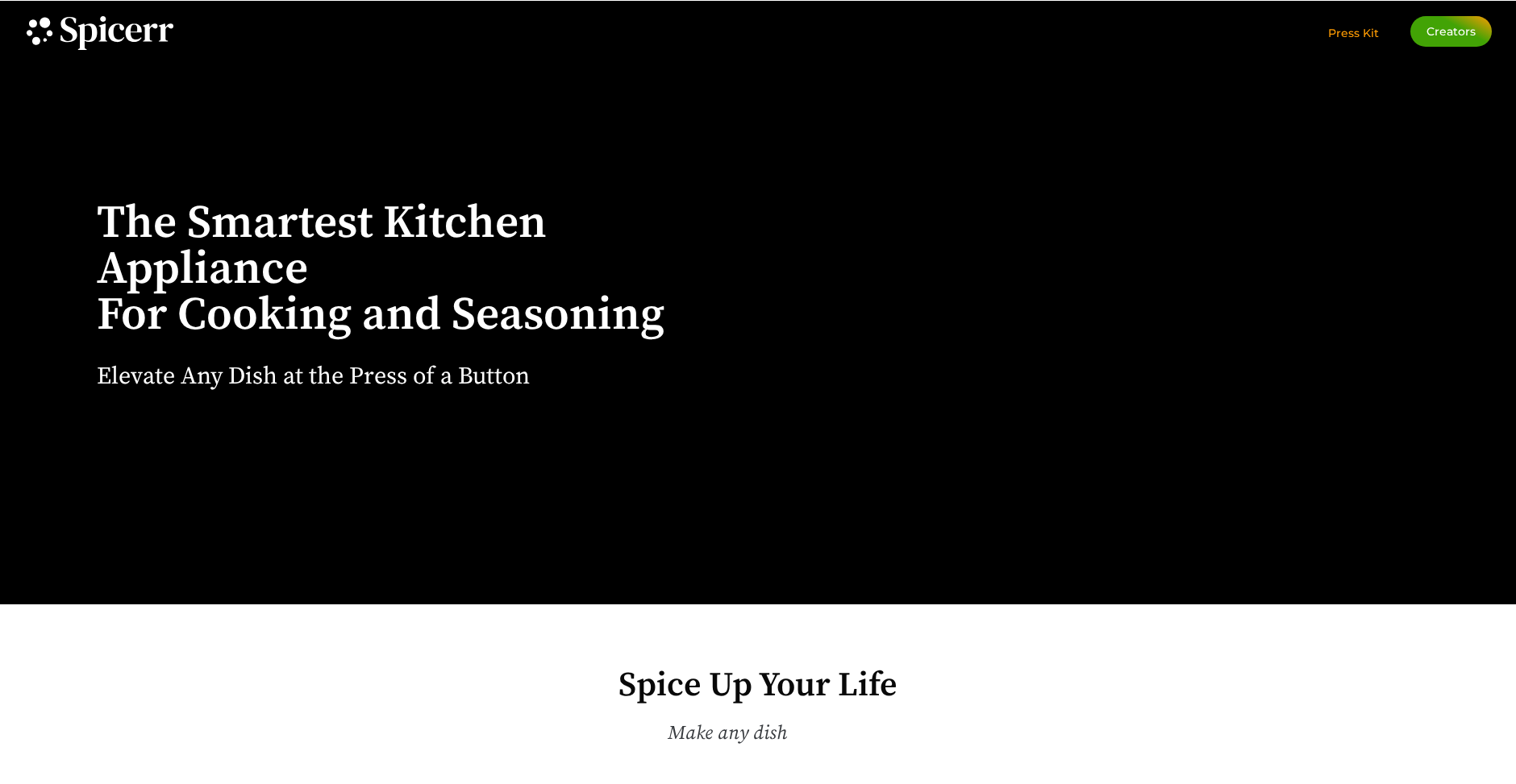
click at [1356, 28] on span "Press Kit" at bounding box center [1353, 32] width 51 height 14
